Goal: Transaction & Acquisition: Obtain resource

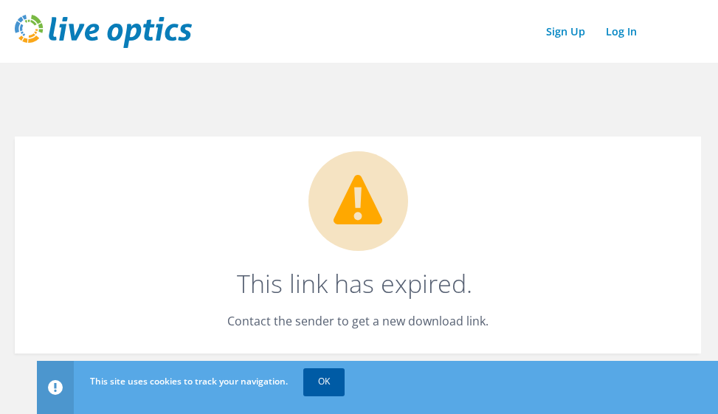
click at [317, 385] on link "OK" at bounding box center [323, 381] width 41 height 27
